Goal: Task Accomplishment & Management: Complete application form

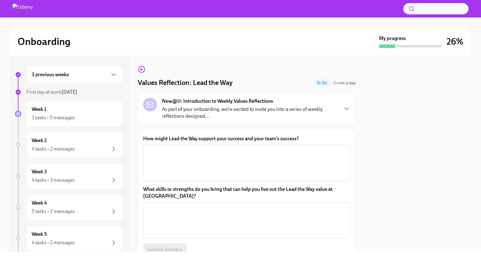
click at [105, 74] on div "3 previous weeks" at bounding box center [75, 75] width 86 height 8
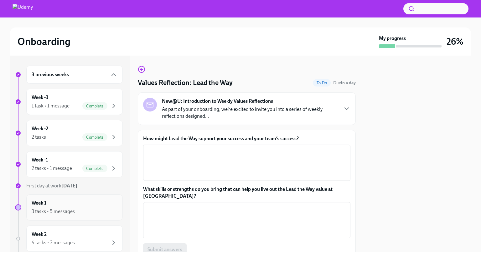
click at [91, 209] on div "3 tasks • 5 messages" at bounding box center [75, 212] width 86 height 8
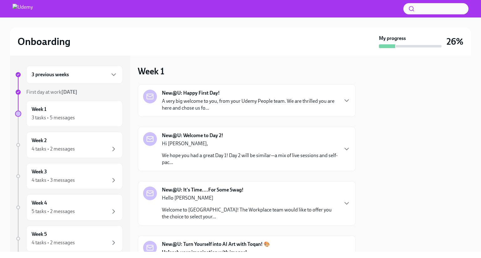
click at [289, 103] on p "A very big welcome to you, from your Udemy People team. We are thrilled you are…" at bounding box center [250, 105] width 176 height 14
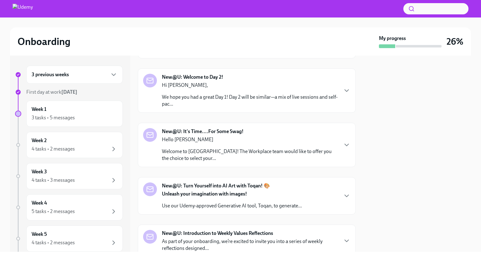
scroll to position [283, 0]
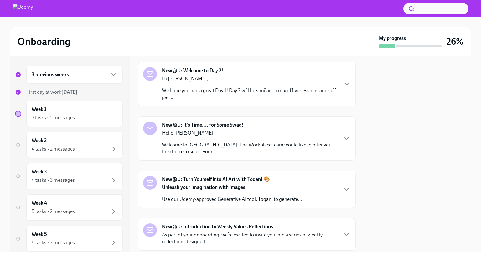
click at [102, 75] on div "3 previous weeks" at bounding box center [75, 75] width 86 height 8
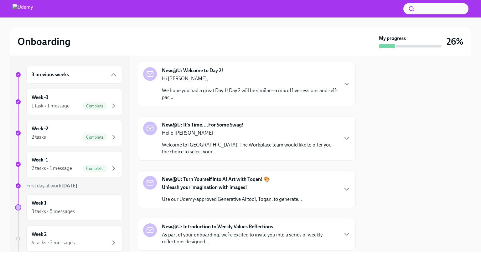
click at [102, 75] on div "3 previous weeks" at bounding box center [75, 75] width 86 height 8
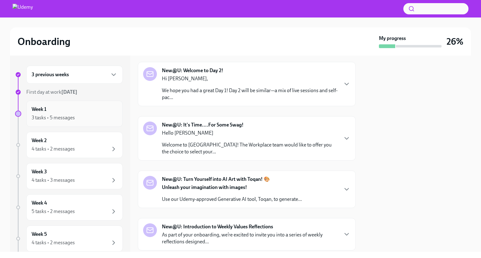
click at [89, 119] on div "3 tasks • 5 messages" at bounding box center [75, 118] width 86 height 8
click at [64, 118] on div "3 tasks • 5 messages" at bounding box center [53, 118] width 43 height 7
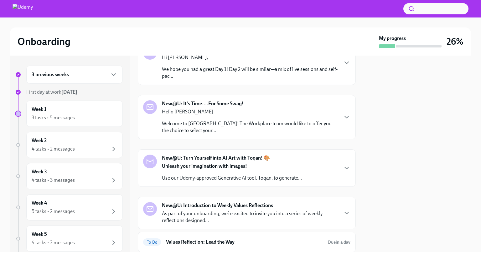
scroll to position [342, 0]
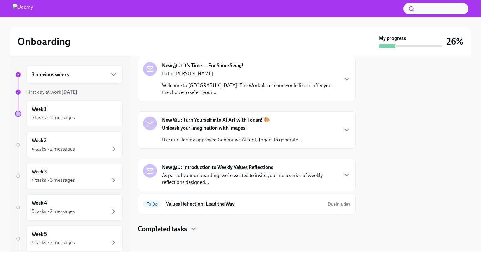
click at [335, 42] on div "New@U: Welcome to Day 2! Hi [PERSON_NAME], We hope you had a great Day 1! Day 2…" at bounding box center [246, 25] width 207 height 34
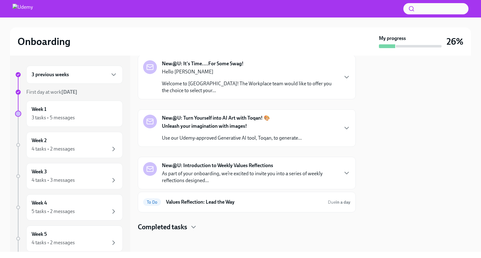
scroll to position [605, 0]
click at [100, 147] on div "4 tasks • 2 messages" at bounding box center [75, 150] width 86 height 8
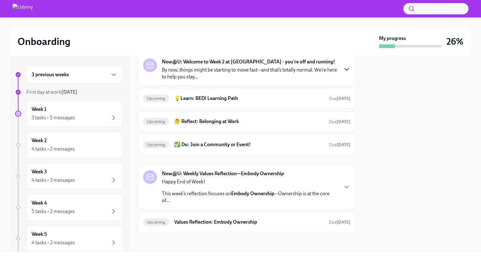
click at [343, 70] on icon "button" at bounding box center [347, 70] width 8 height 8
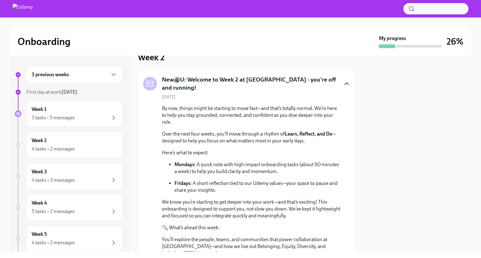
scroll to position [0, 0]
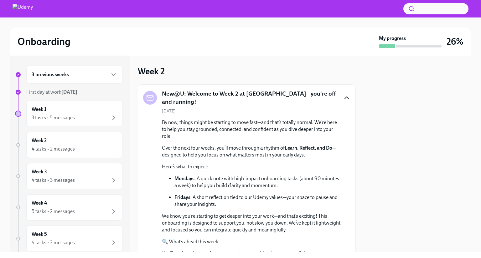
click at [343, 94] on icon "button" at bounding box center [347, 98] width 8 height 8
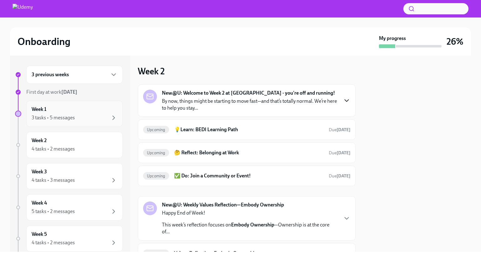
click at [90, 116] on div "3 tasks • 5 messages" at bounding box center [75, 118] width 86 height 8
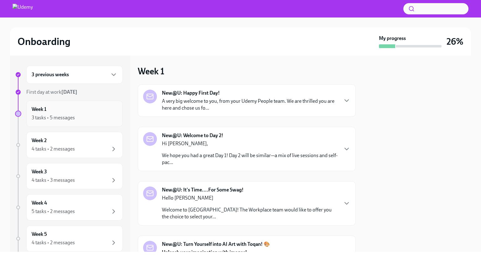
click at [90, 116] on div "3 tasks • 5 messages" at bounding box center [75, 118] width 86 height 8
click at [324, 105] on p "A very big welcome to you, from your Udemy People team. We are thrilled you are…" at bounding box center [250, 105] width 176 height 14
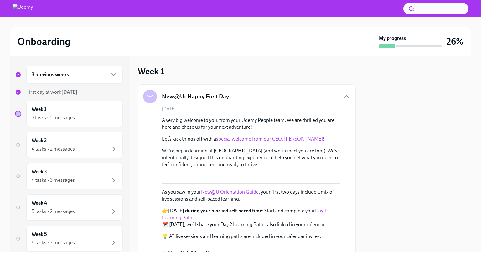
click at [302, 99] on div "New@U: Happy First Day!" at bounding box center [246, 97] width 207 height 14
click at [337, 95] on div "New@U: Happy First Day!" at bounding box center [246, 97] width 207 height 14
click at [343, 98] on icon "button" at bounding box center [347, 97] width 8 height 8
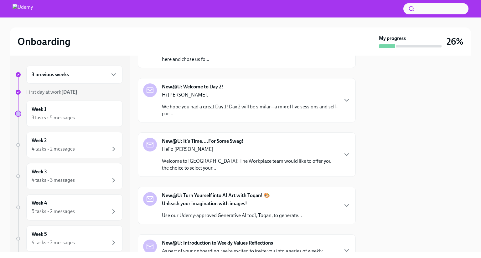
scroll to position [8, 0]
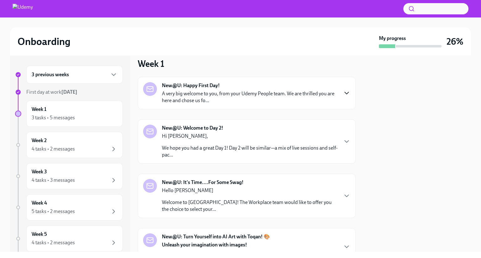
click at [337, 137] on div "New@U: Welcome to Day 2! Hi [PERSON_NAME], We hope you had a great Day 1! Day 2…" at bounding box center [246, 142] width 207 height 34
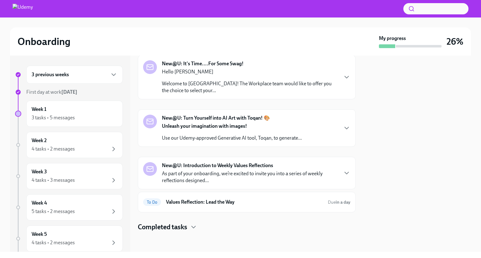
scroll to position [291, 0]
